Goal: Task Accomplishment & Management: Use online tool/utility

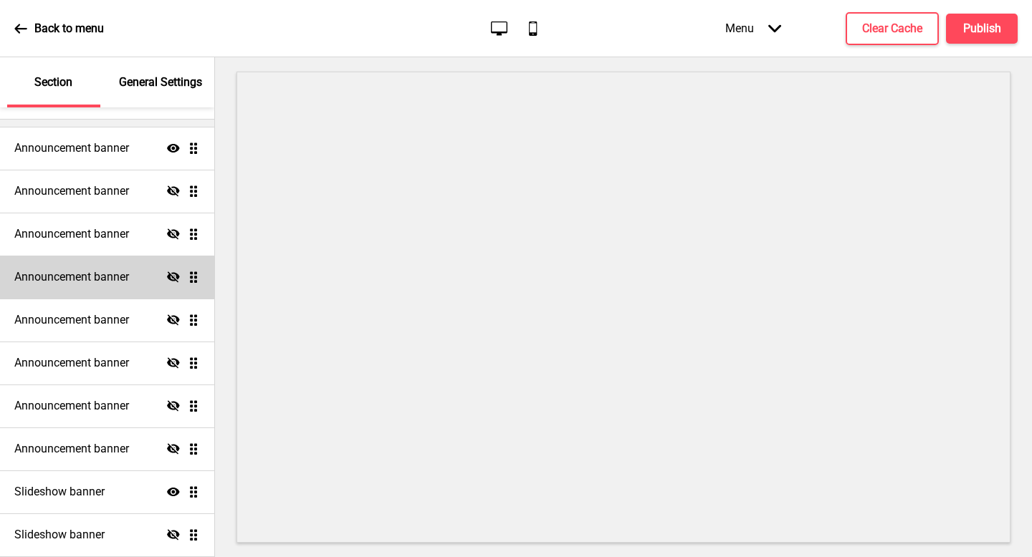
scroll to position [100, 0]
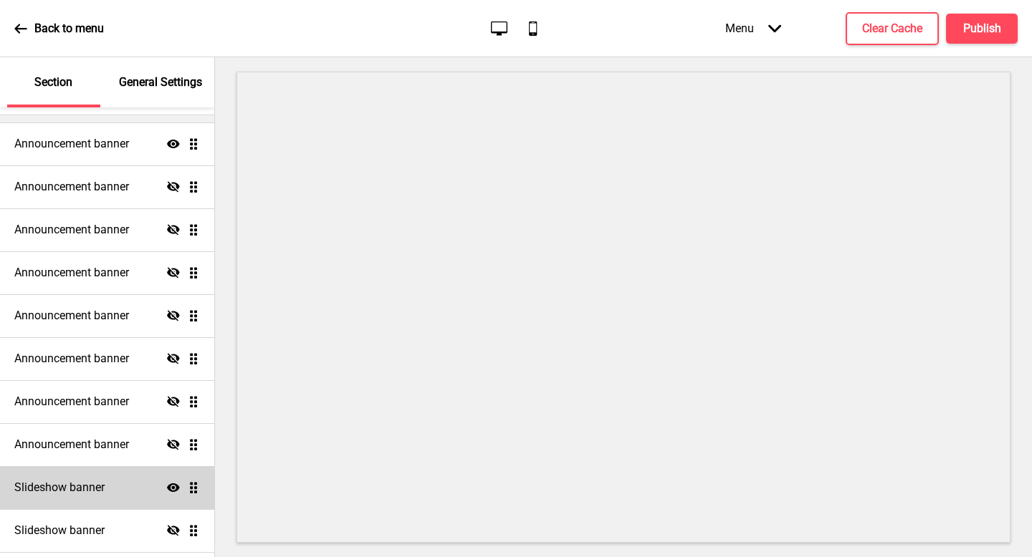
click at [130, 486] on div "Slideshow banner Show Drag" at bounding box center [107, 487] width 214 height 43
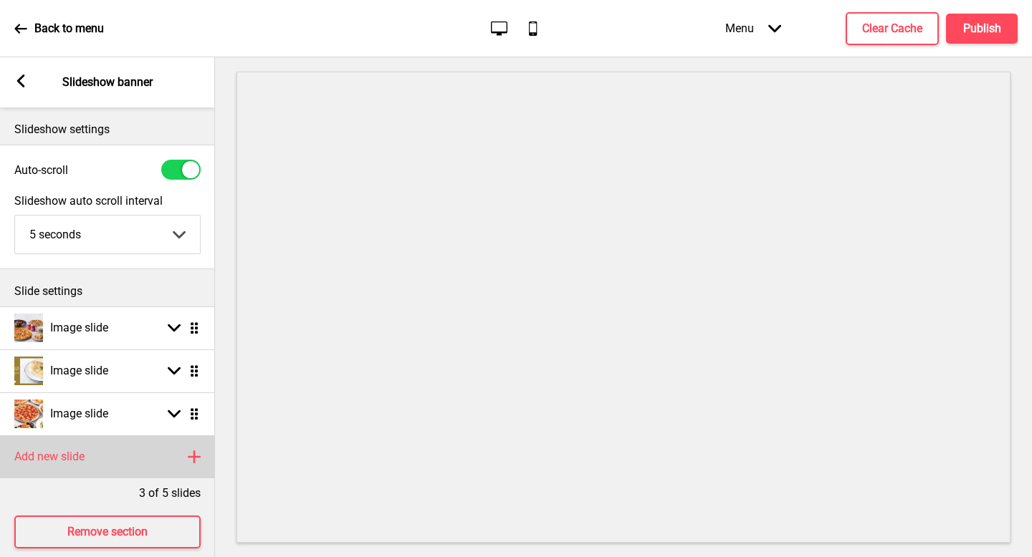
click at [33, 457] on h4 "Add new slide" at bounding box center [49, 457] width 70 height 16
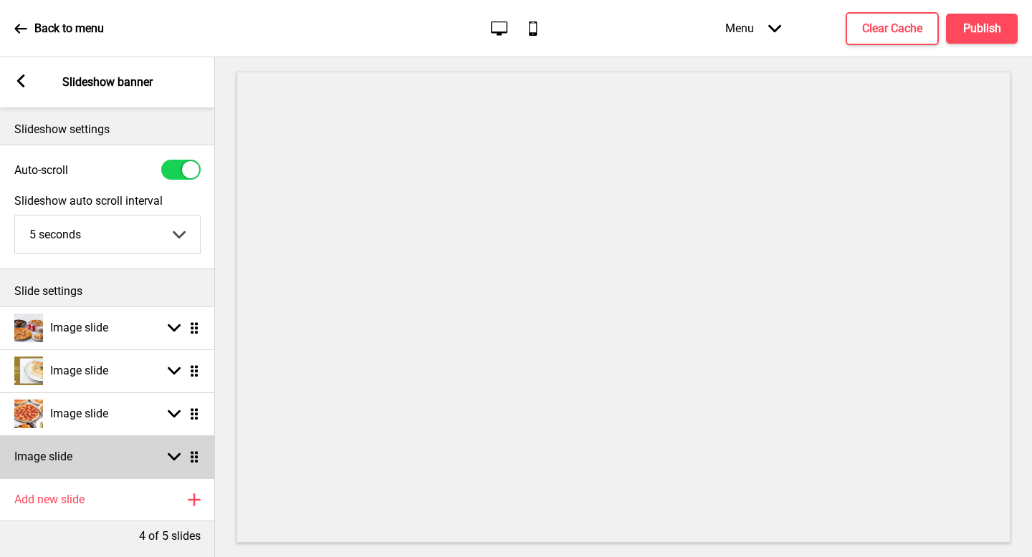
click at [104, 460] on div "Image slide Arrow down Drag" at bounding box center [107, 457] width 215 height 43
select select "right"
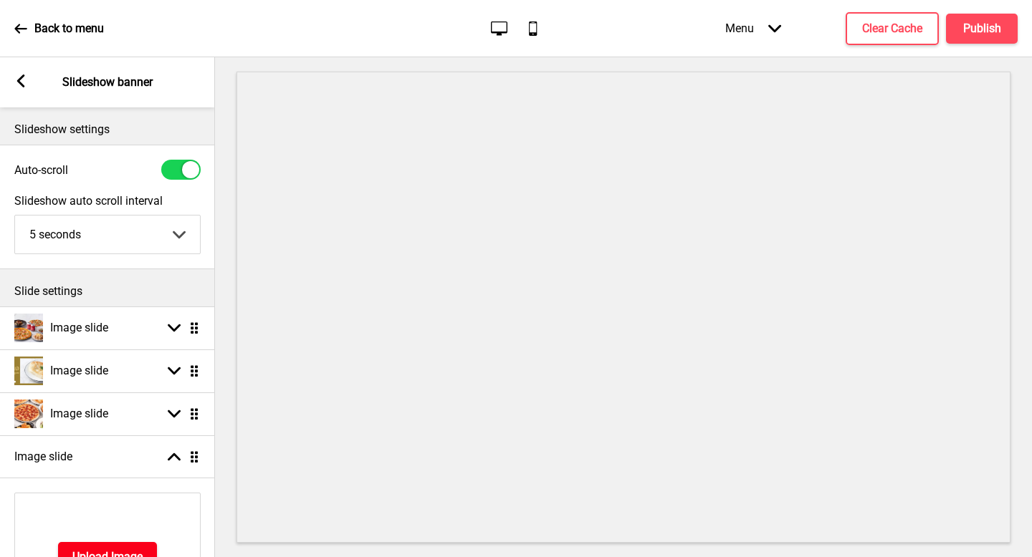
click at [121, 552] on h4 "Upload Image" at bounding box center [107, 557] width 70 height 16
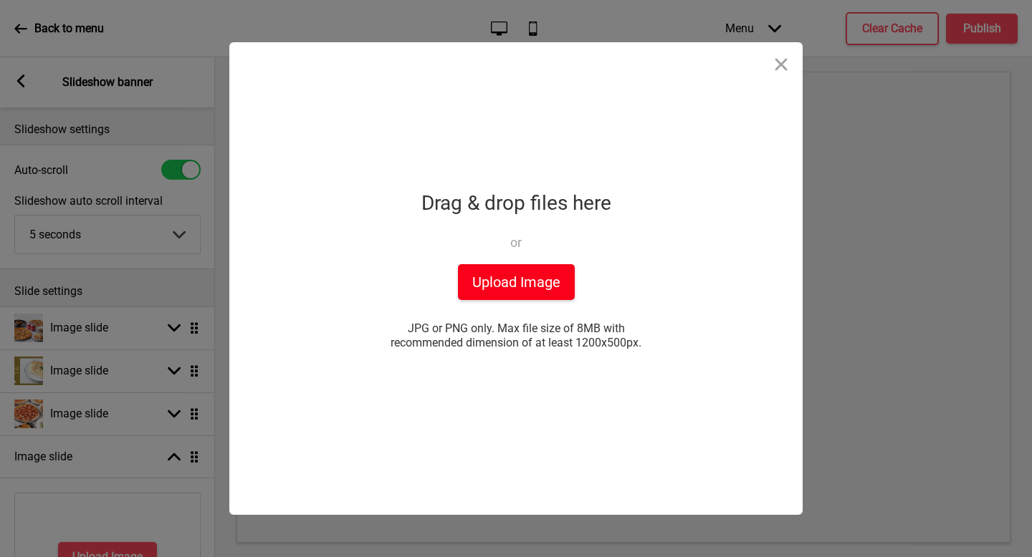
click at [486, 284] on button "Upload Image" at bounding box center [516, 282] width 117 height 36
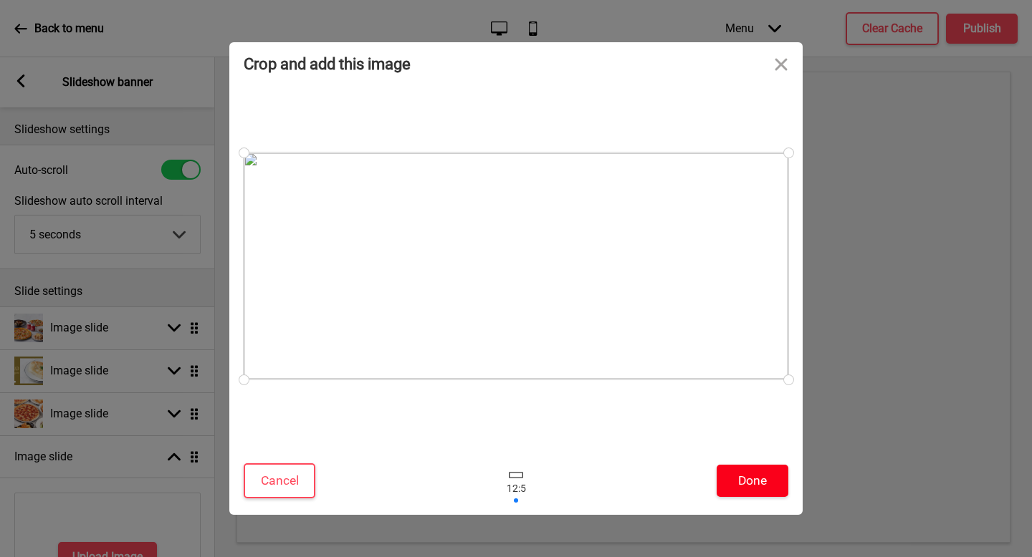
click at [759, 477] on button "Done" at bounding box center [752, 481] width 72 height 32
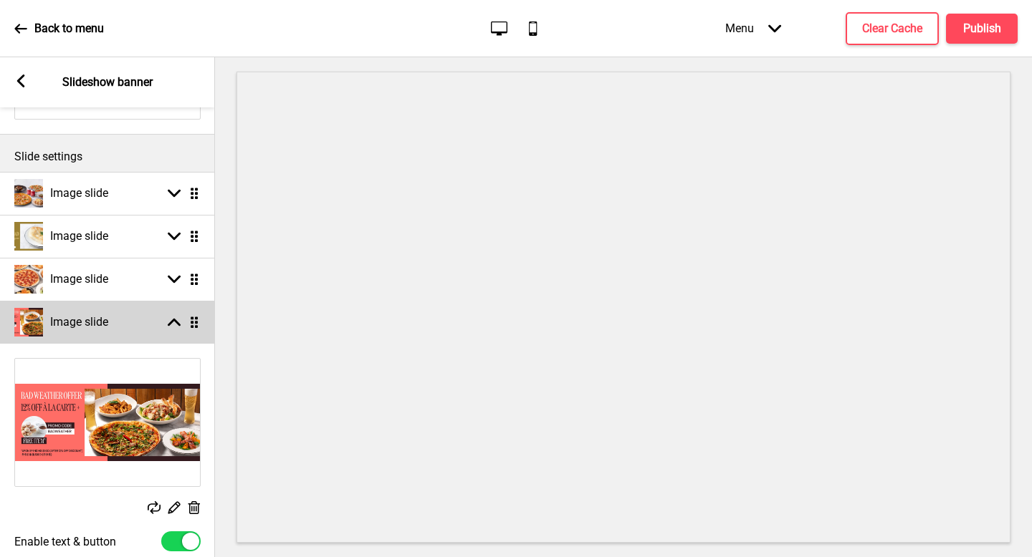
scroll to position [150, 0]
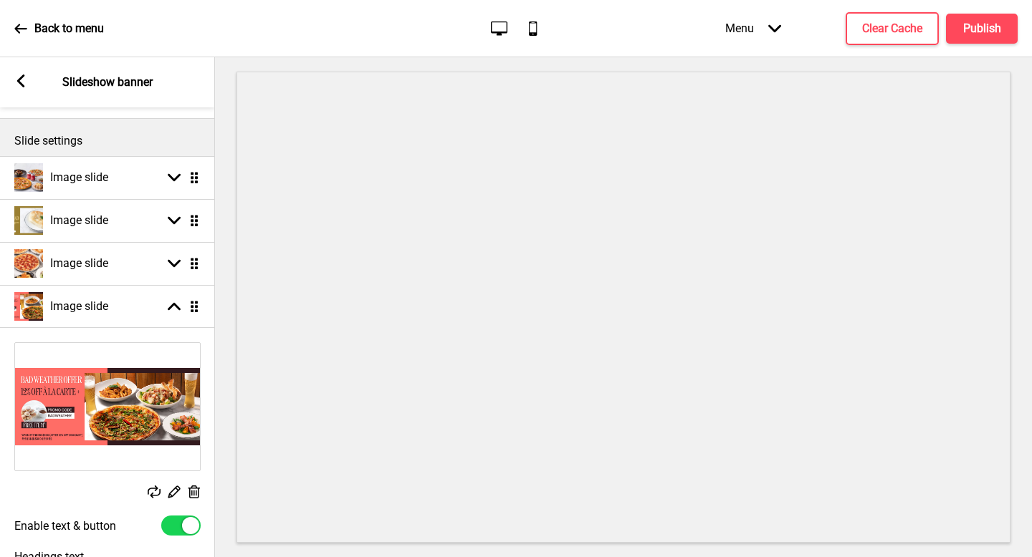
click at [188, 519] on div at bounding box center [190, 525] width 17 height 17
checkbox input "false"
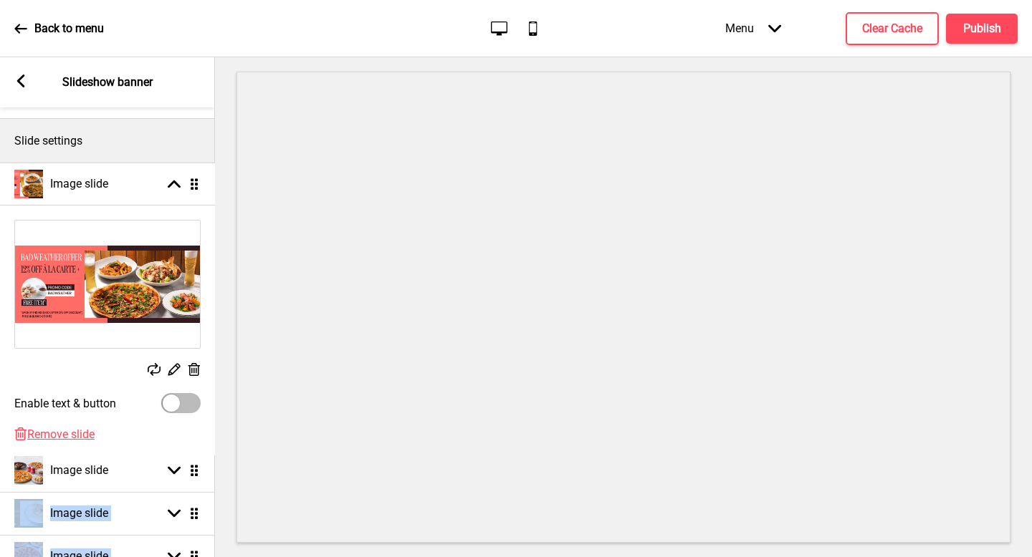
drag, startPoint x: 188, startPoint y: 305, endPoint x: 184, endPoint y: 183, distance: 122.6
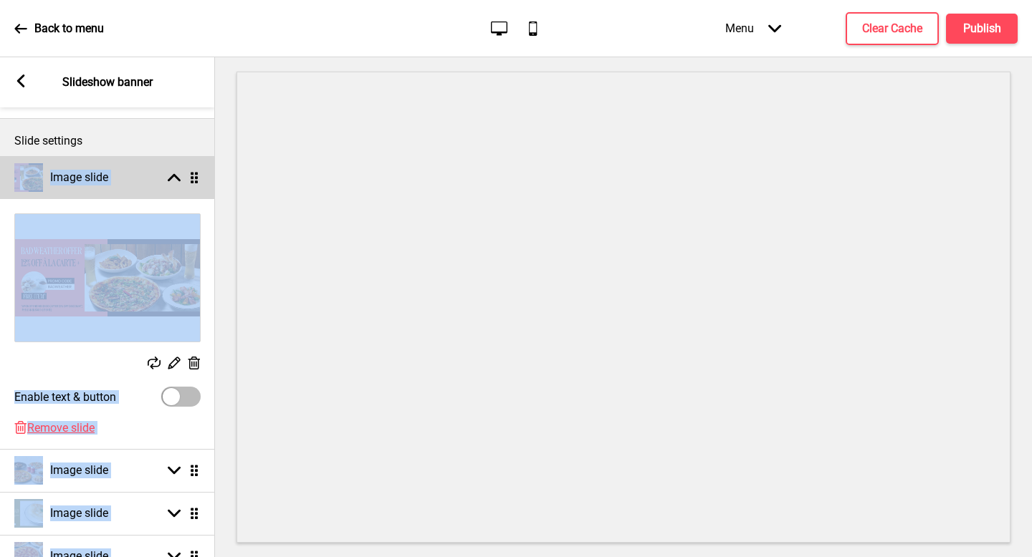
click at [168, 185] on div "Image slide Arrow up Drag" at bounding box center [107, 177] width 215 height 43
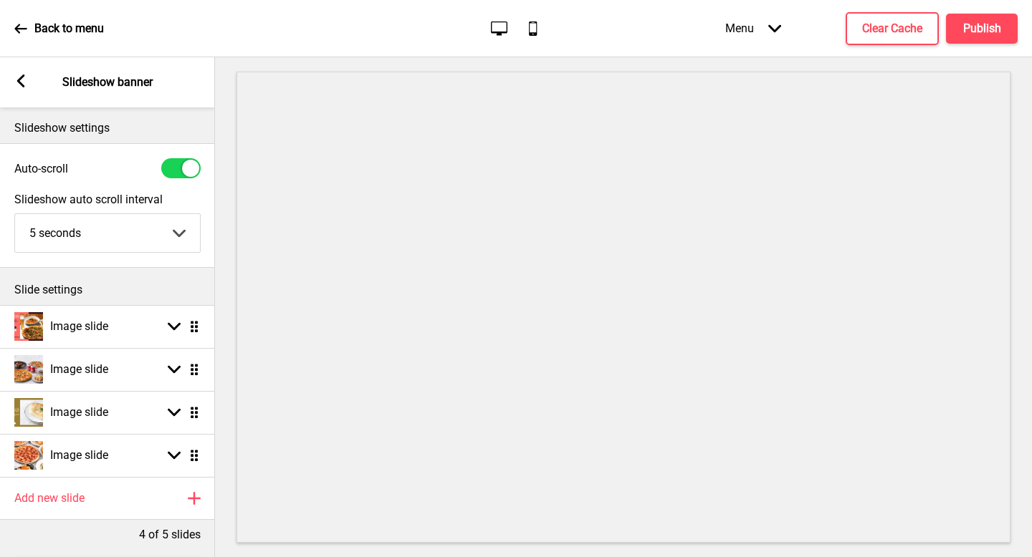
scroll to position [0, 0]
click at [969, 24] on h4 "Publish" at bounding box center [982, 29] width 38 height 16
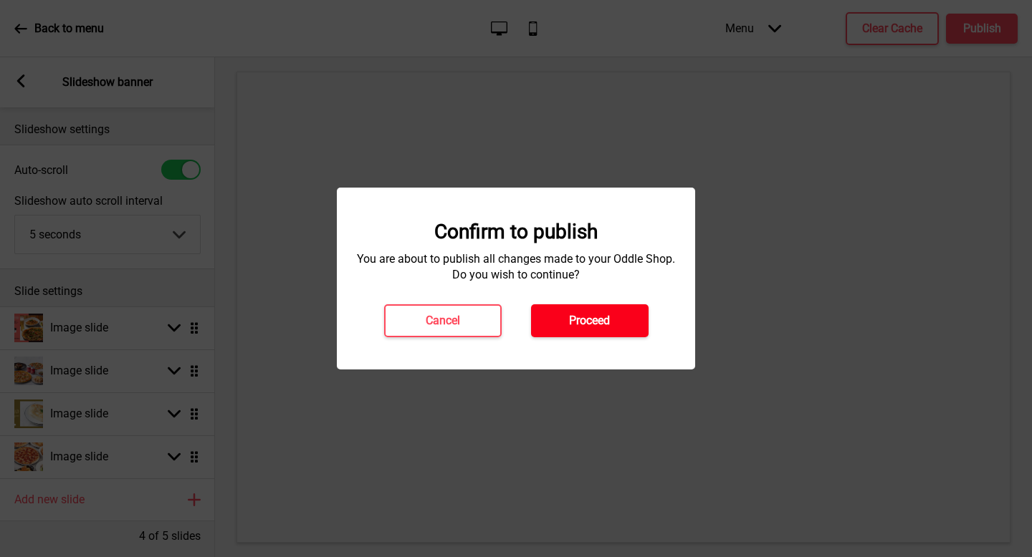
click at [625, 314] on button "Proceed" at bounding box center [589, 320] width 117 height 33
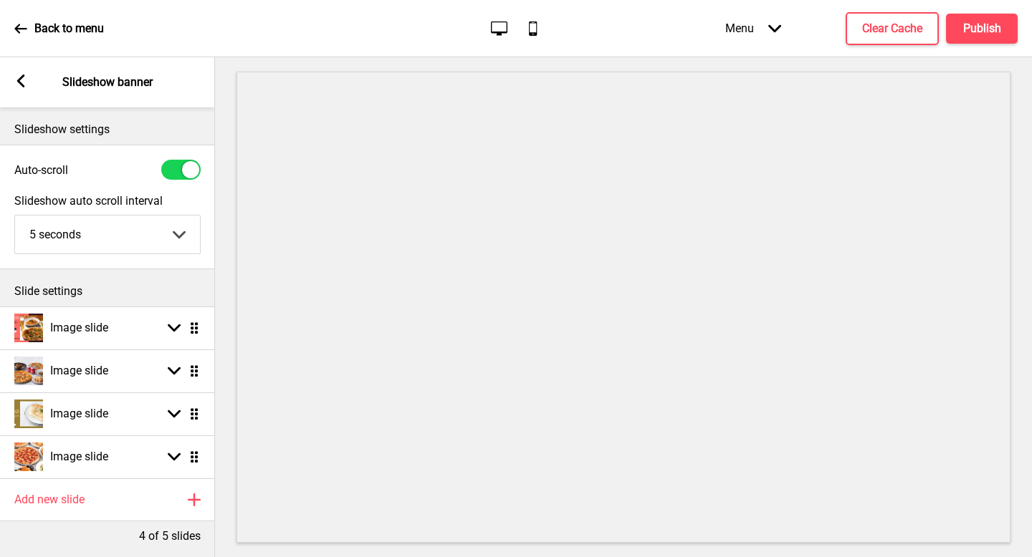
click at [92, 92] on div "Arrow left Slideshow banner" at bounding box center [107, 82] width 215 height 50
click at [90, 83] on p "Slideshow banner" at bounding box center [107, 83] width 90 height 16
click at [20, 84] on icon at bounding box center [21, 81] width 8 height 13
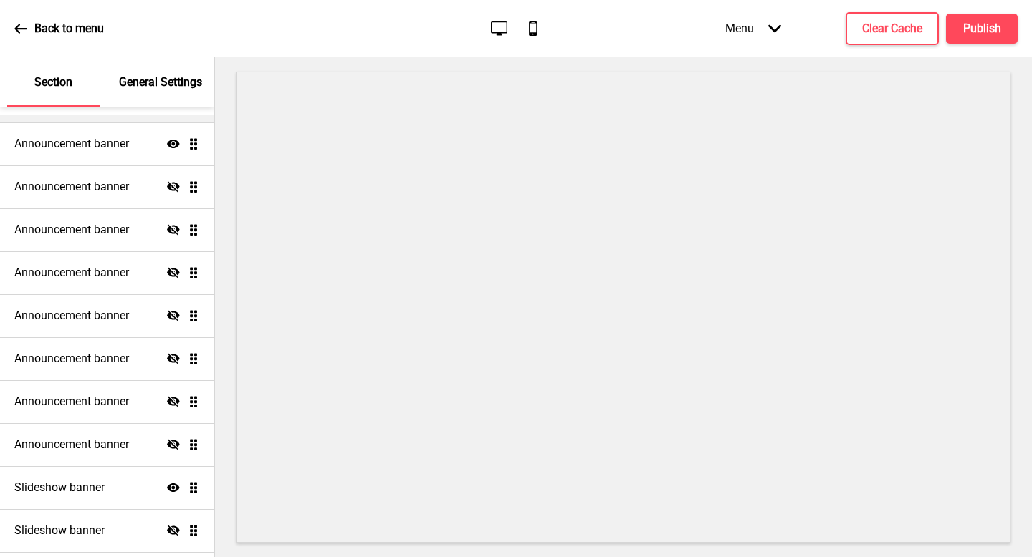
click at [45, 27] on p "Back to menu" at bounding box center [68, 29] width 69 height 16
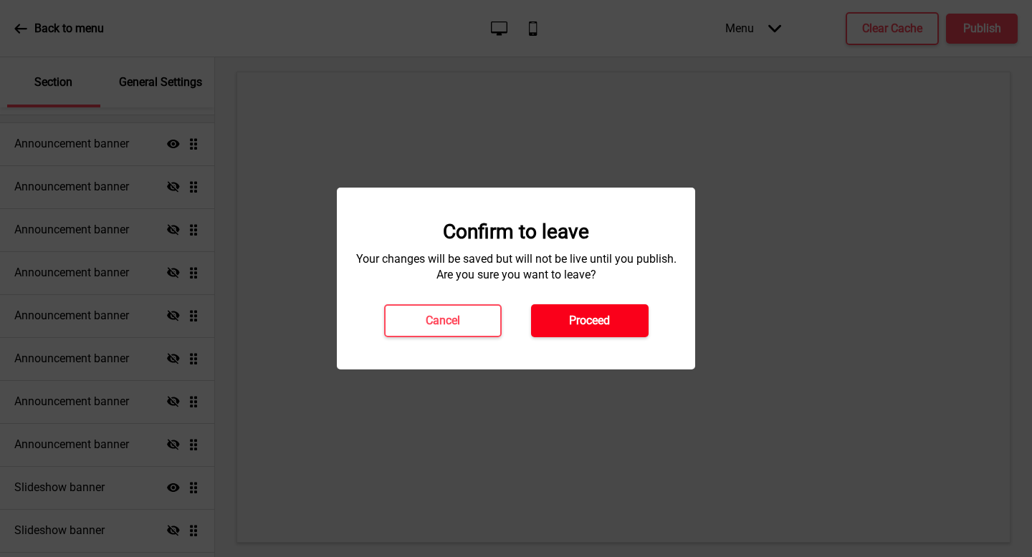
click at [582, 314] on h4 "Proceed" at bounding box center [589, 321] width 41 height 16
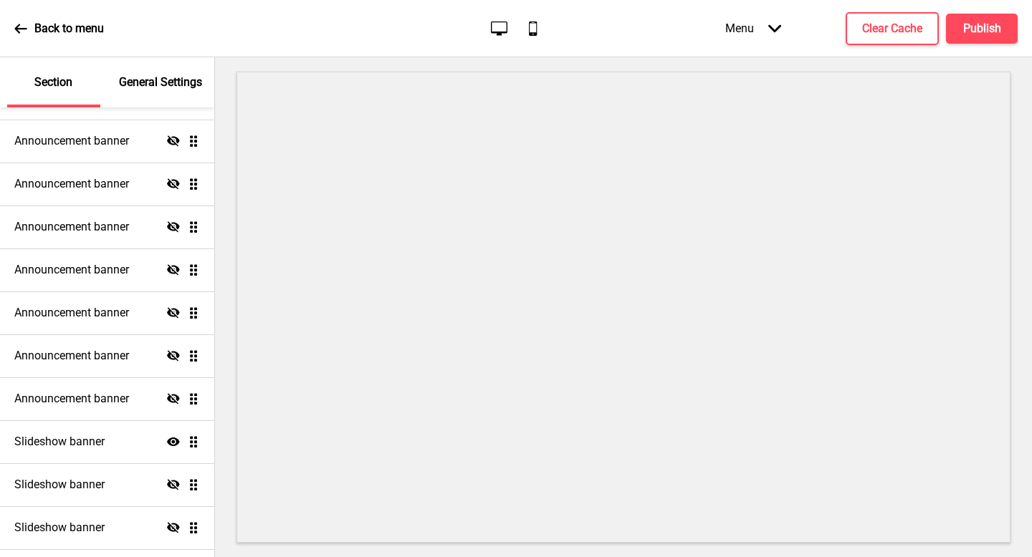
scroll to position [191, 0]
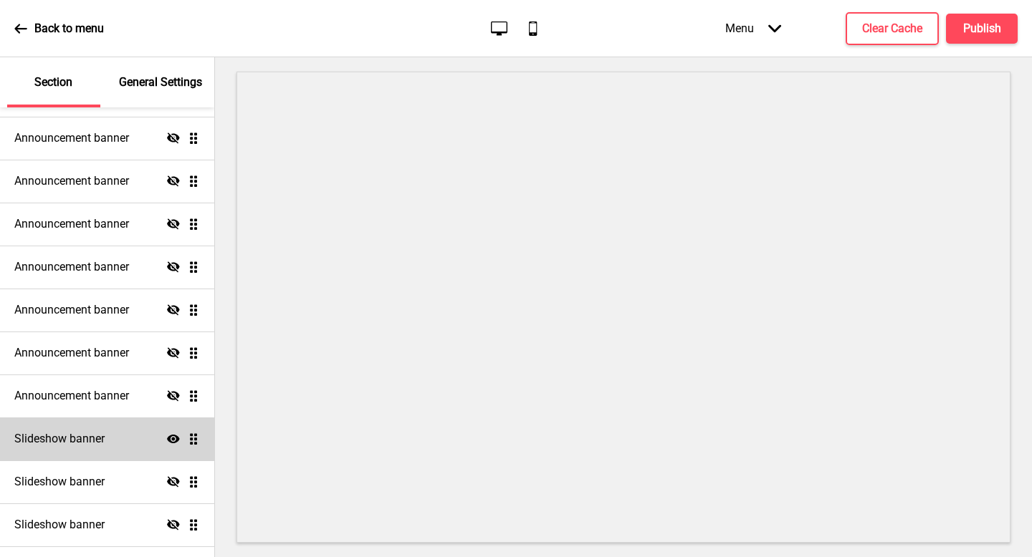
click at [78, 447] on div "Slideshow banner Show Drag" at bounding box center [107, 439] width 214 height 43
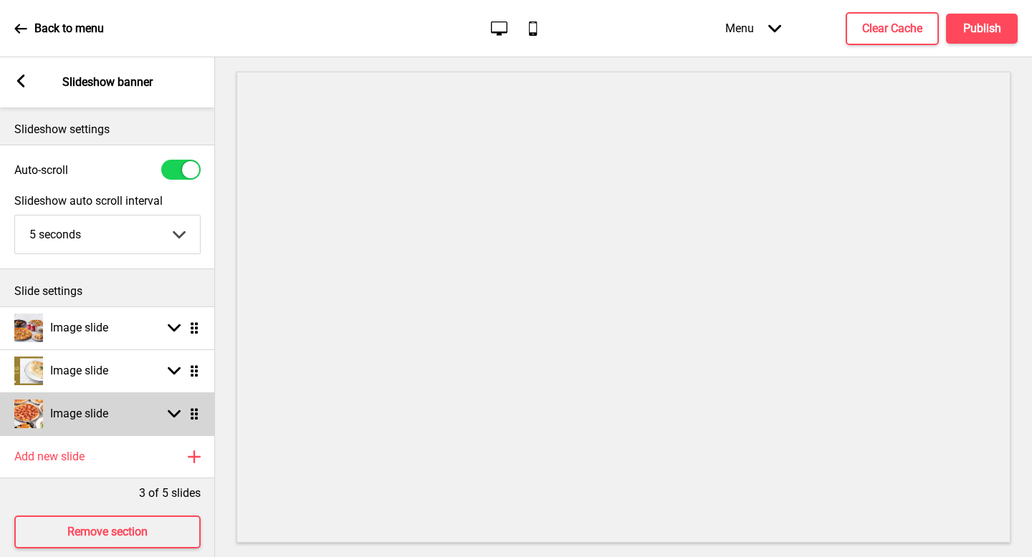
scroll to position [20, 0]
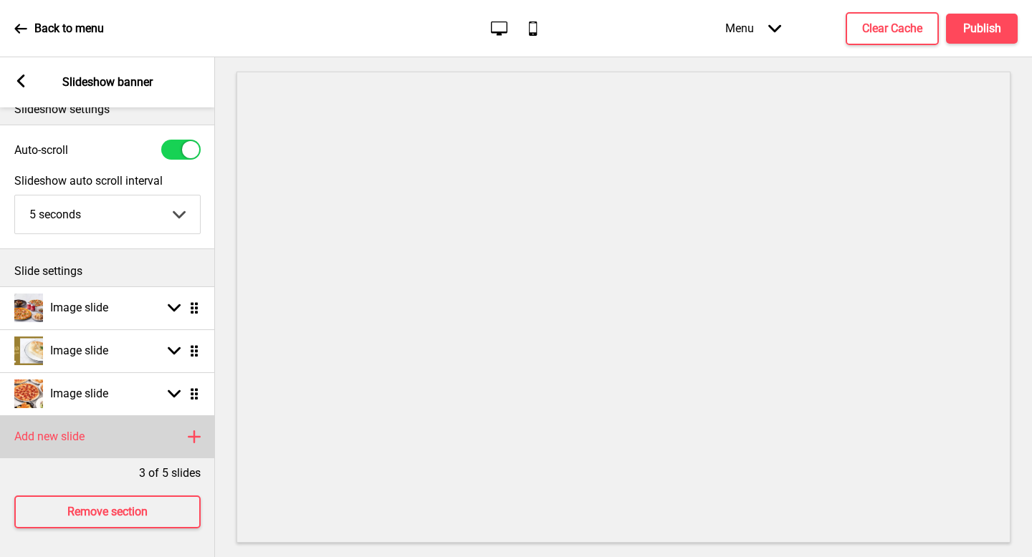
click at [189, 428] on div "Add new slide Plus" at bounding box center [107, 437] width 215 height 43
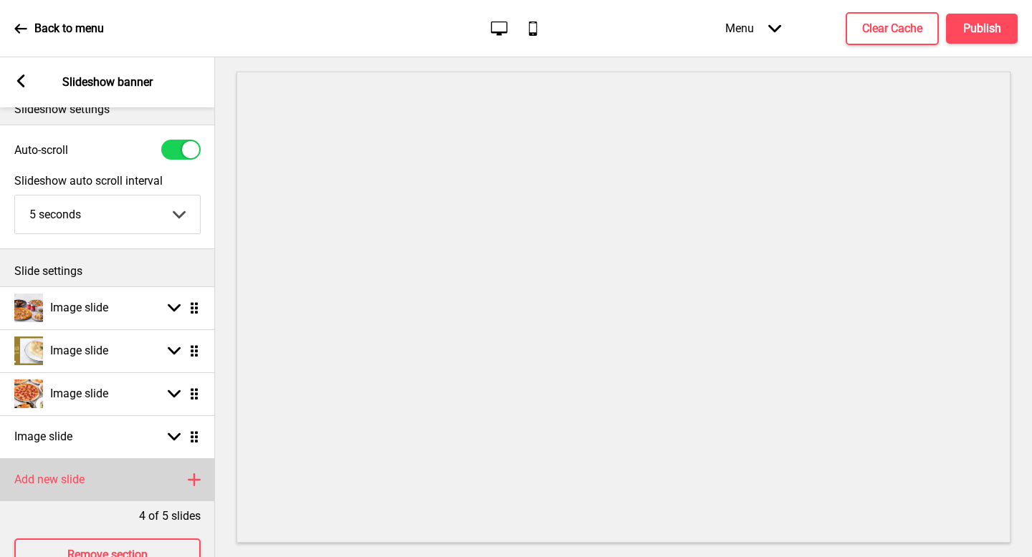
scroll to position [0, 0]
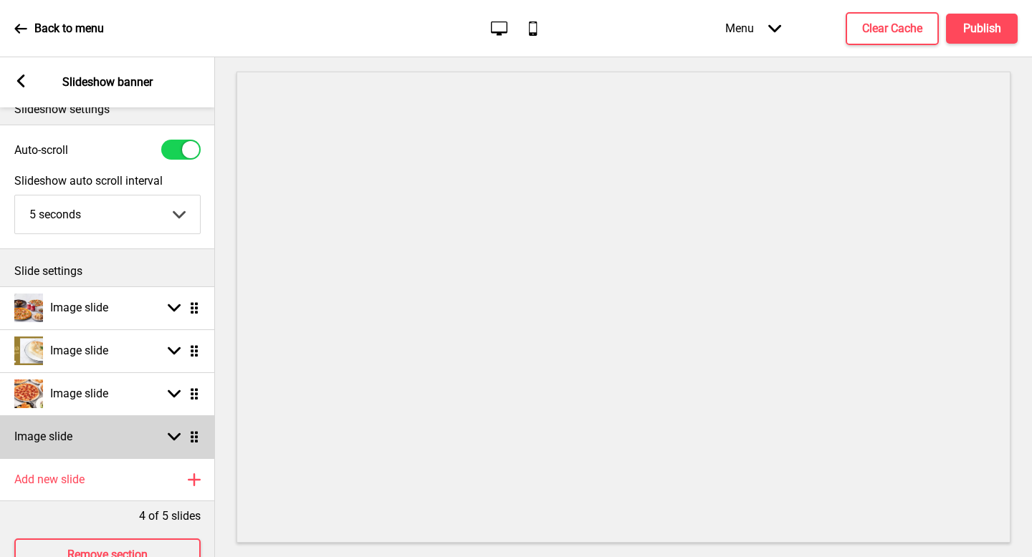
click at [128, 437] on div "Image slide Arrow down Drag" at bounding box center [107, 437] width 215 height 43
select select "right"
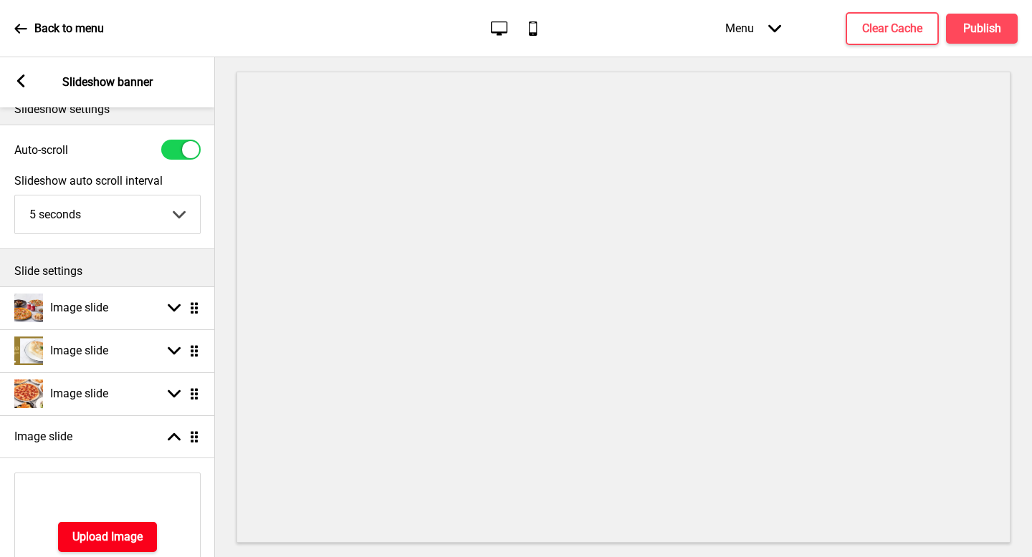
click at [117, 529] on h4 "Upload Image" at bounding box center [107, 537] width 70 height 16
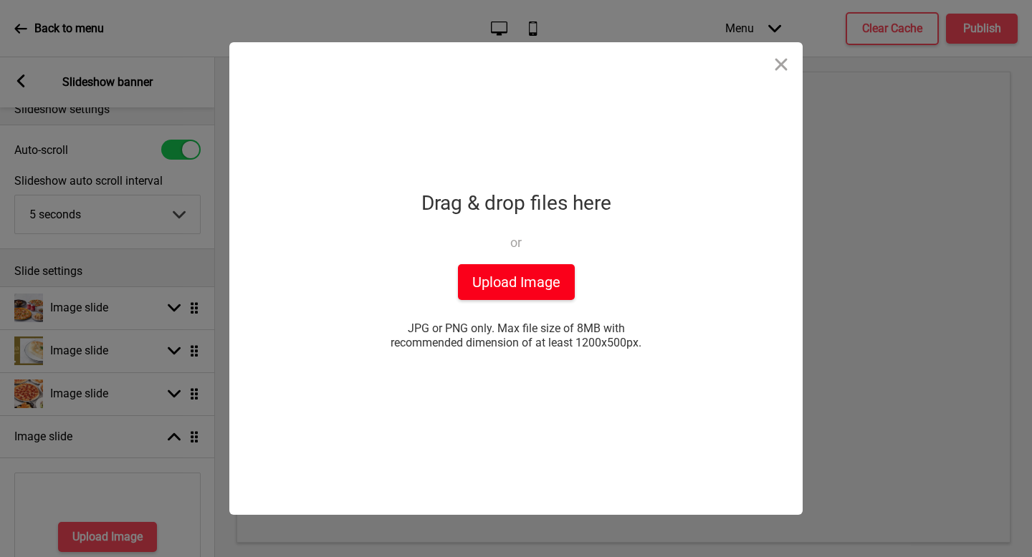
click at [532, 269] on button "Upload Image" at bounding box center [516, 282] width 117 height 36
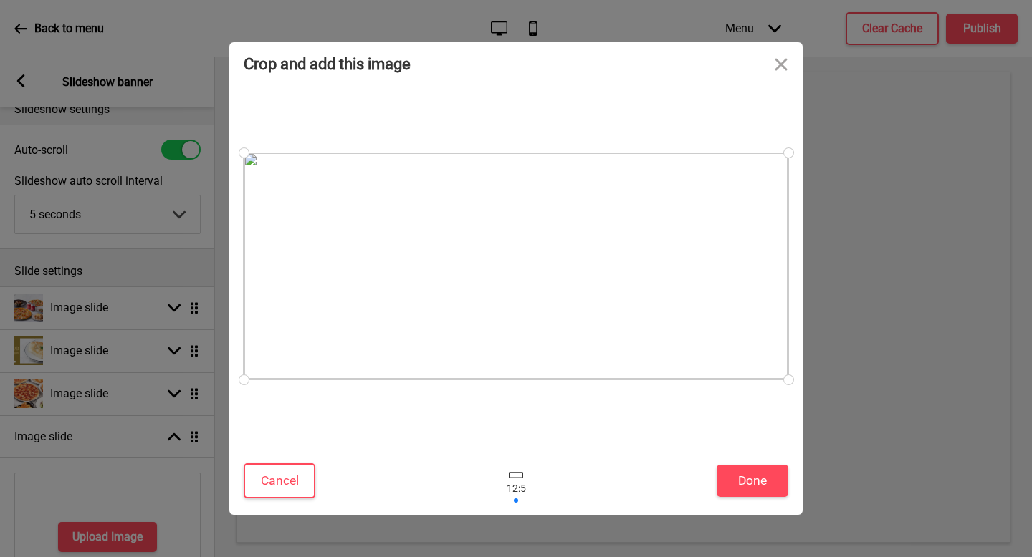
click at [764, 463] on div "Cancel Done" at bounding box center [515, 484] width 573 height 61
click at [759, 467] on button "Done" at bounding box center [752, 481] width 72 height 32
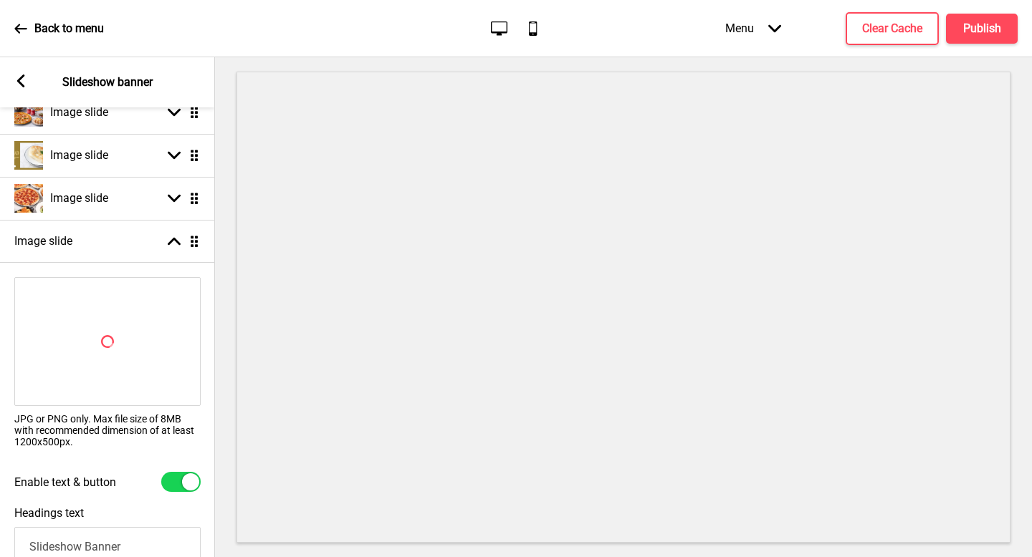
scroll to position [221, 0]
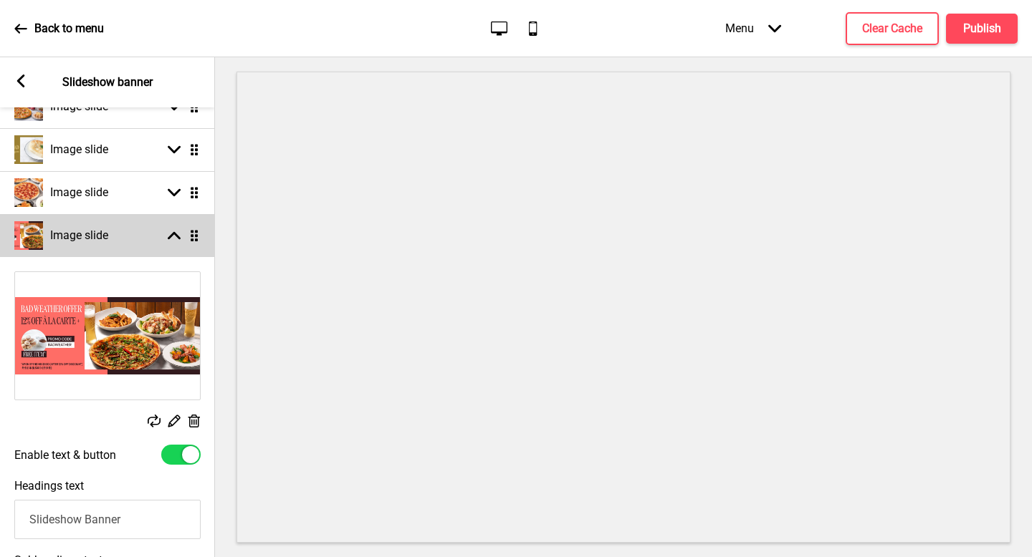
click at [177, 243] on div "Image slide Arrow up Drag" at bounding box center [107, 235] width 215 height 43
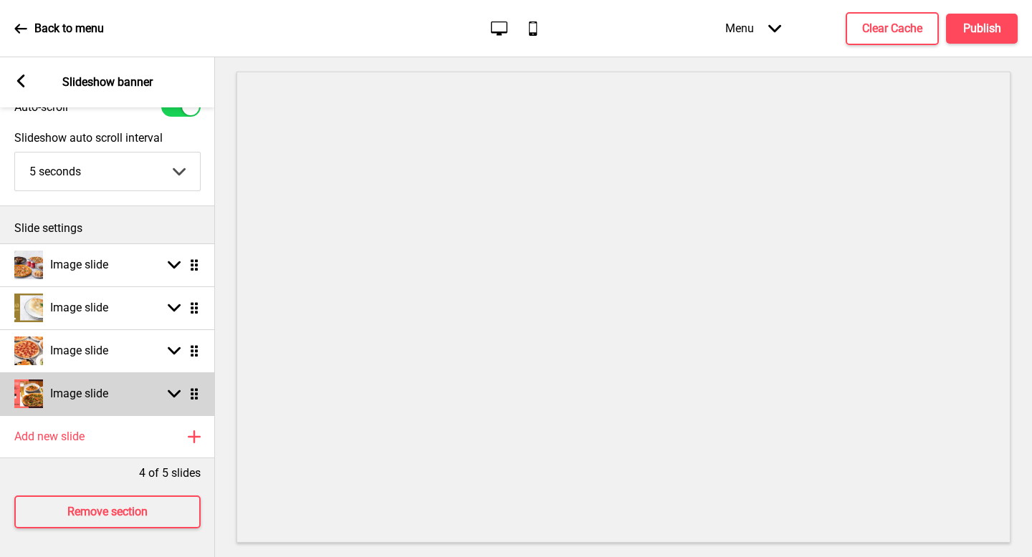
scroll to position [63, 0]
click at [171, 394] on icon at bounding box center [174, 394] width 13 height 8
select select "right"
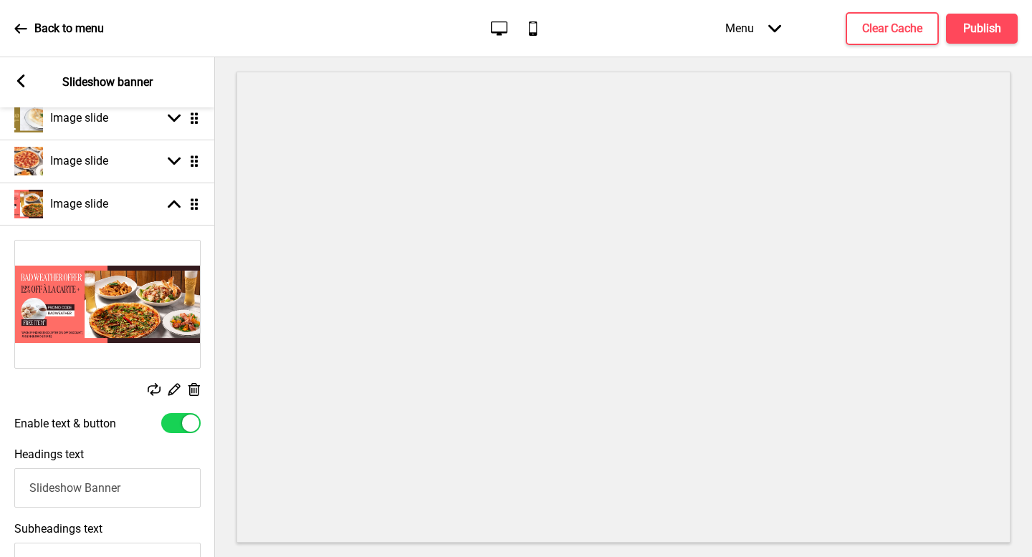
click at [184, 427] on div at bounding box center [190, 423] width 17 height 17
checkbox input "false"
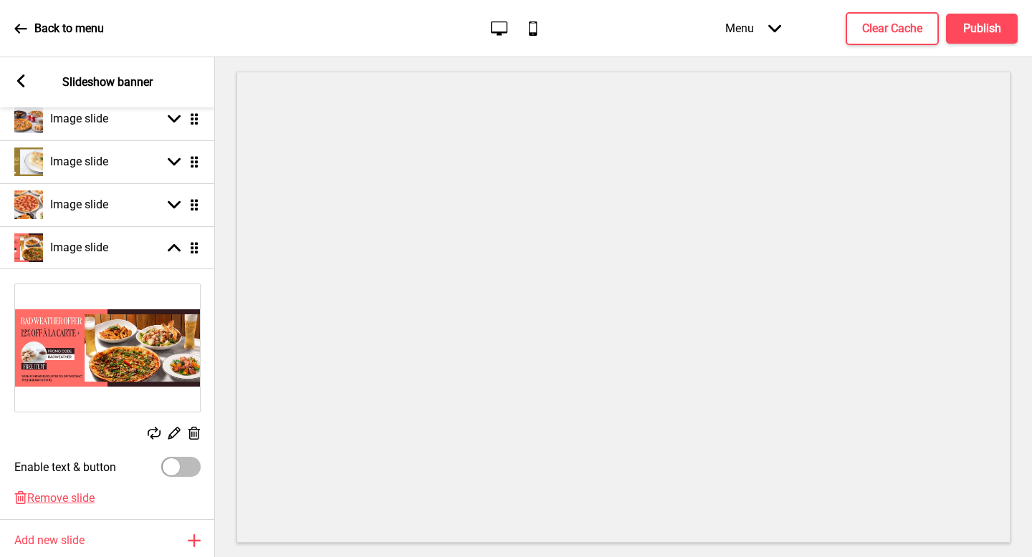
scroll to position [176, 0]
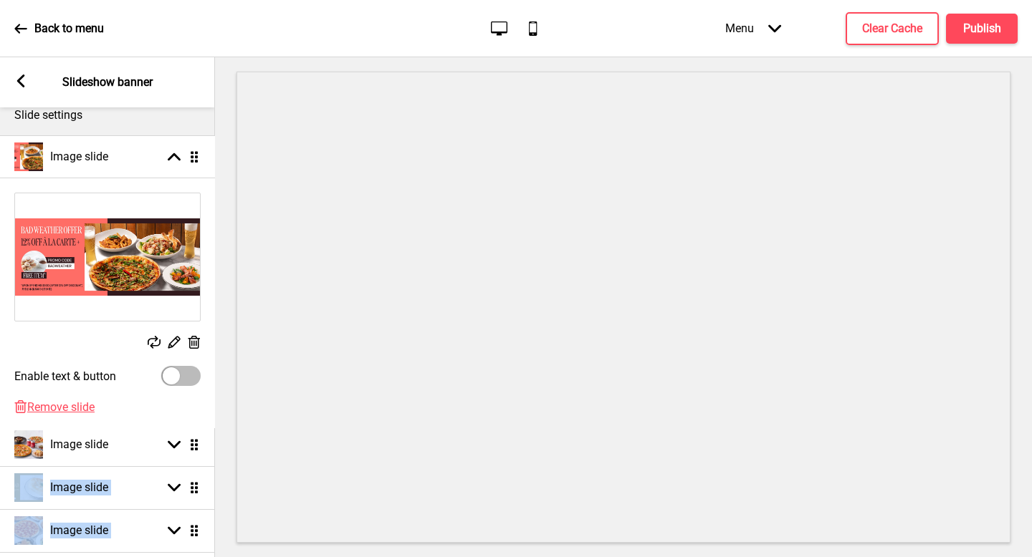
drag, startPoint x: 196, startPoint y: 279, endPoint x: 206, endPoint y: 155, distance: 124.3
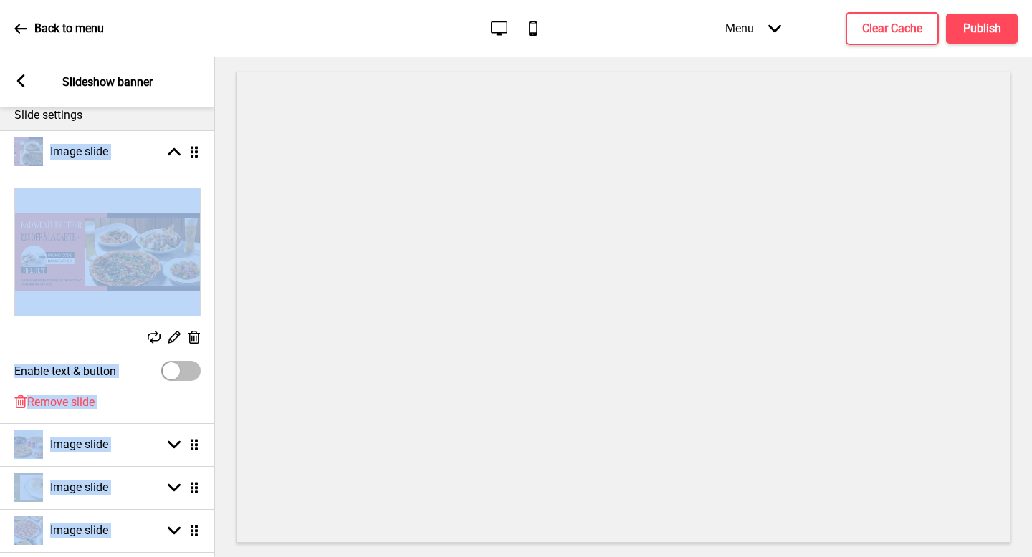
scroll to position [180, 0]
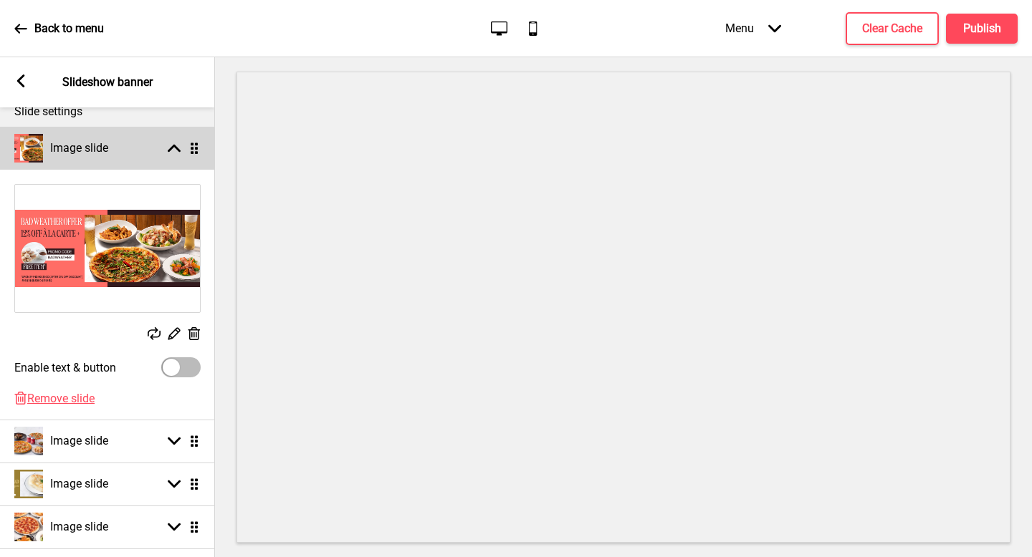
click at [176, 150] on rect at bounding box center [174, 148] width 13 height 13
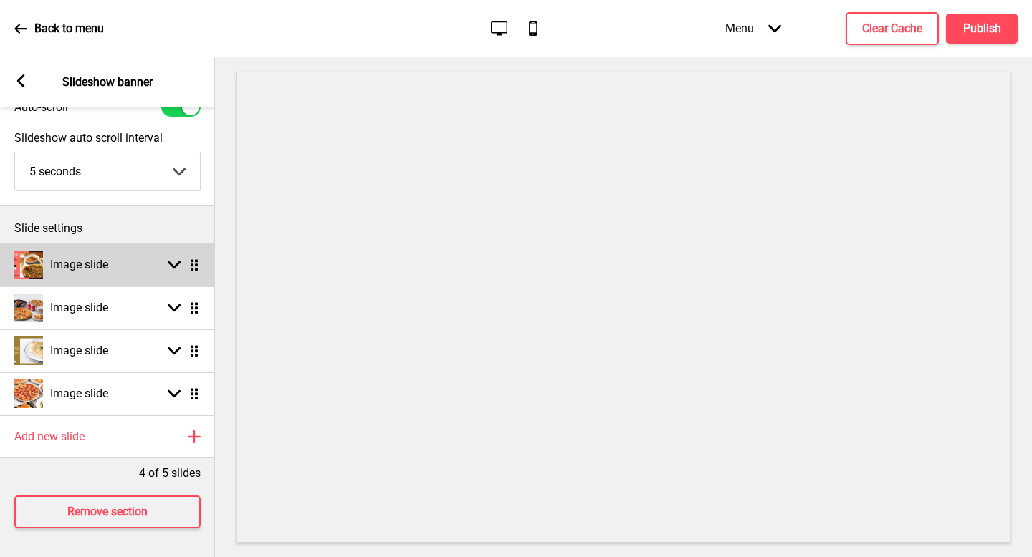
scroll to position [63, 0]
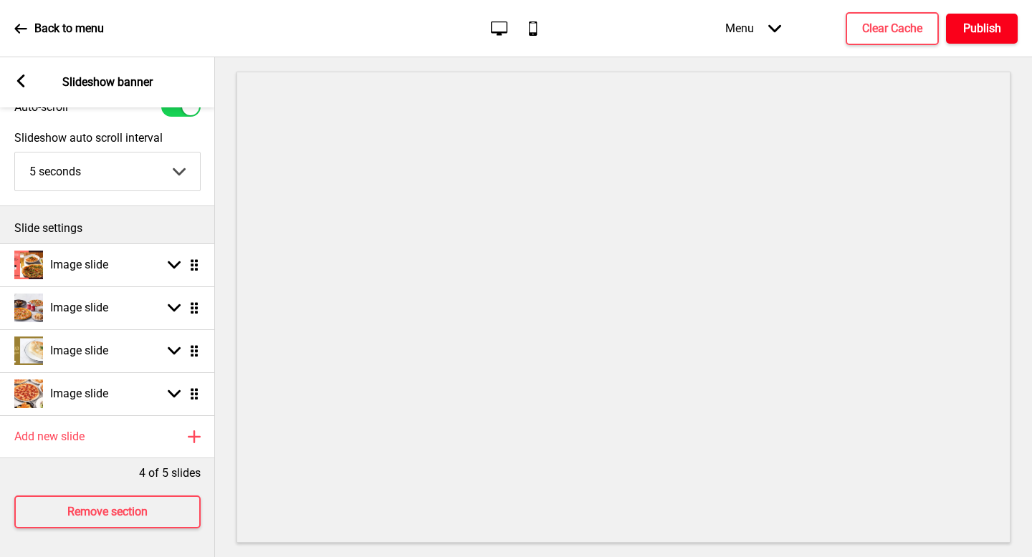
click at [987, 28] on h4 "Publish" at bounding box center [982, 29] width 38 height 16
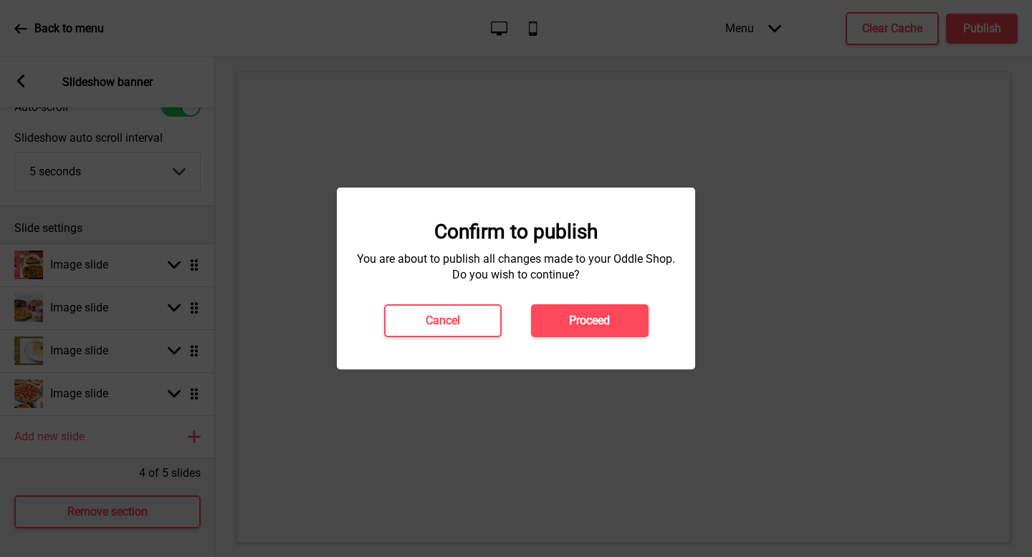
click at [606, 303] on div "Confirm to publish You are about to publish all changes made to your Oddle Shop…" at bounding box center [516, 278] width 330 height 117
click at [613, 313] on button "Proceed" at bounding box center [589, 320] width 117 height 33
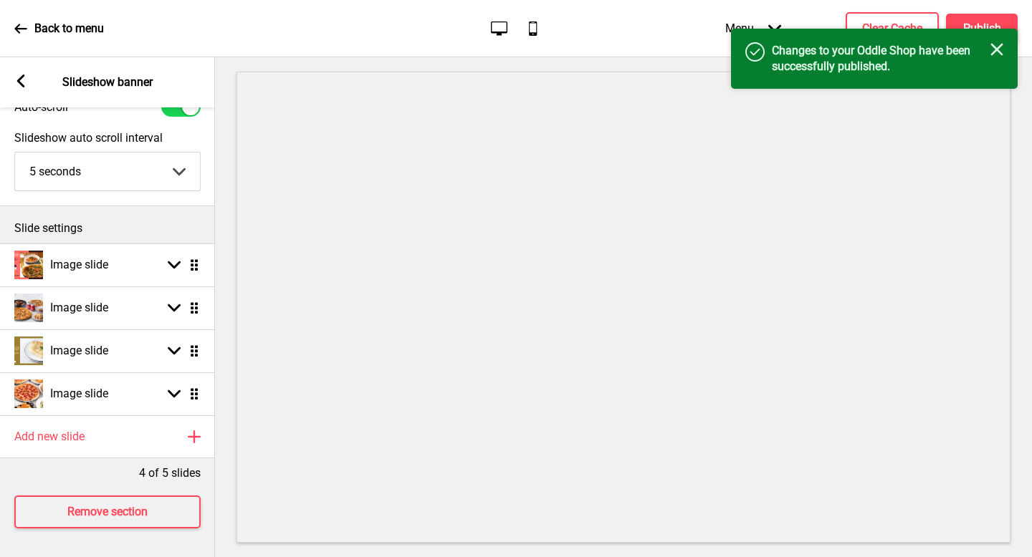
click at [77, 29] on p "Back to menu" at bounding box center [68, 29] width 69 height 16
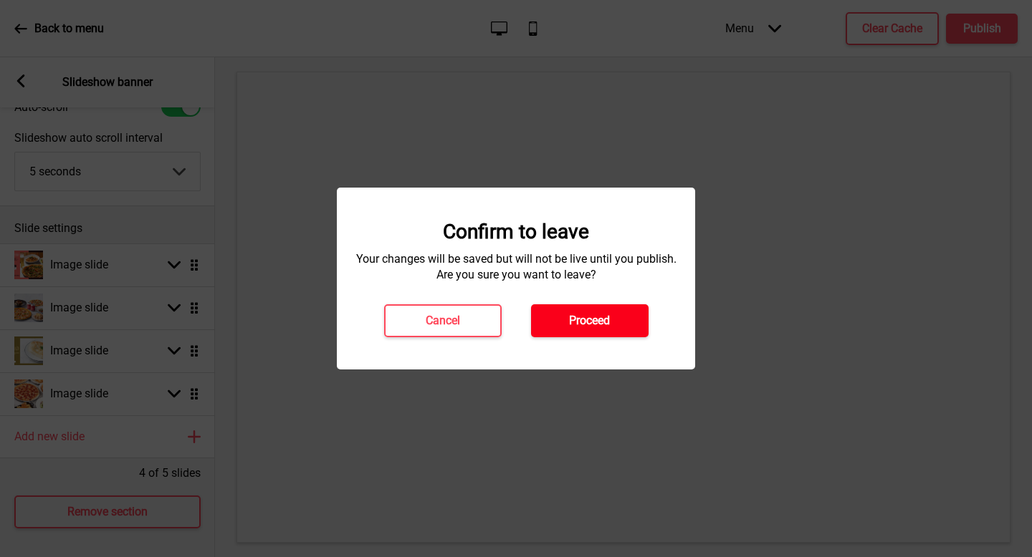
click at [599, 318] on h4 "Proceed" at bounding box center [589, 321] width 41 height 16
